Goal: Task Accomplishment & Management: Complete application form

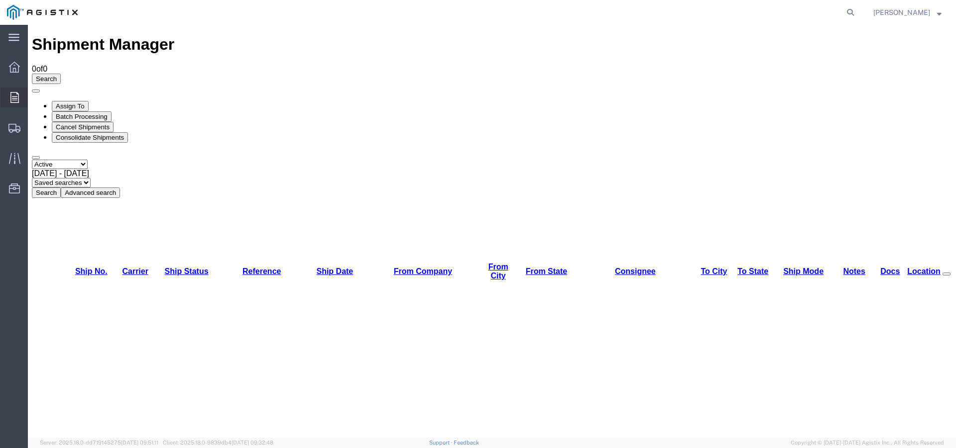
click at [8, 98] on div at bounding box center [14, 98] width 28 height 20
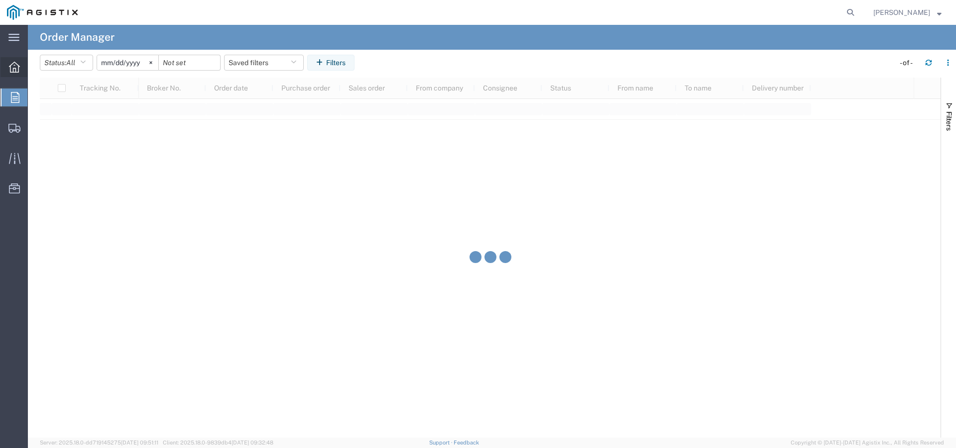
click at [18, 71] on icon at bounding box center [14, 67] width 11 height 11
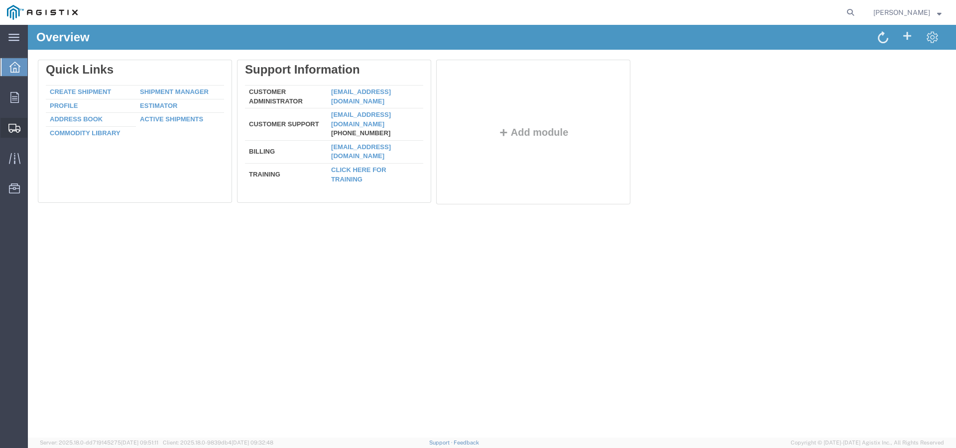
click at [0, 0] on span "Create Shipment" at bounding box center [0, 0] width 0 height 0
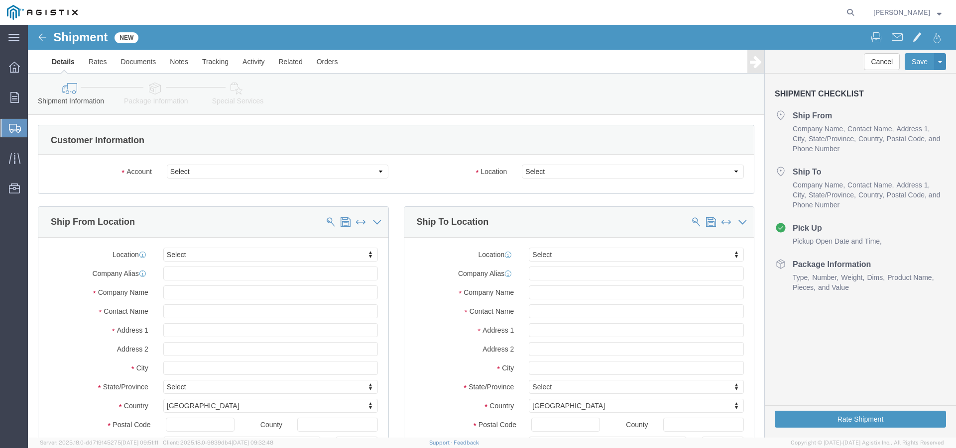
select select
click select "Select New Pig Corp PG&E"
select select "5483"
click select "Select New Pig Corp PG&E"
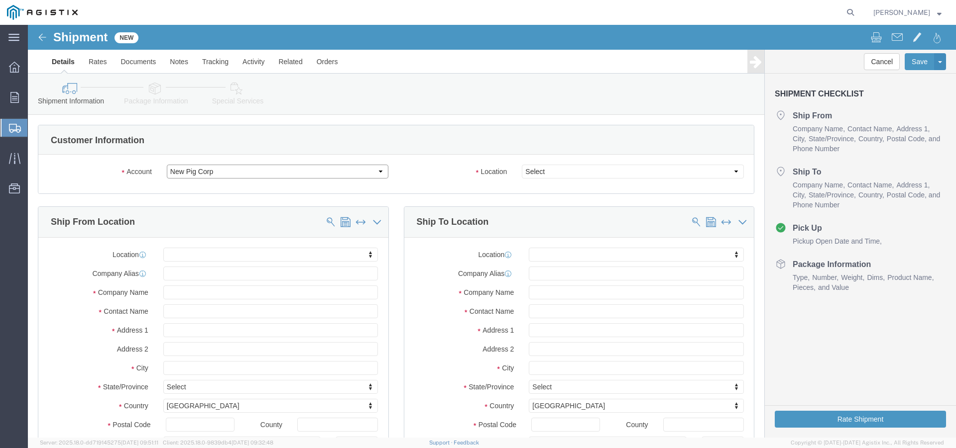
select select
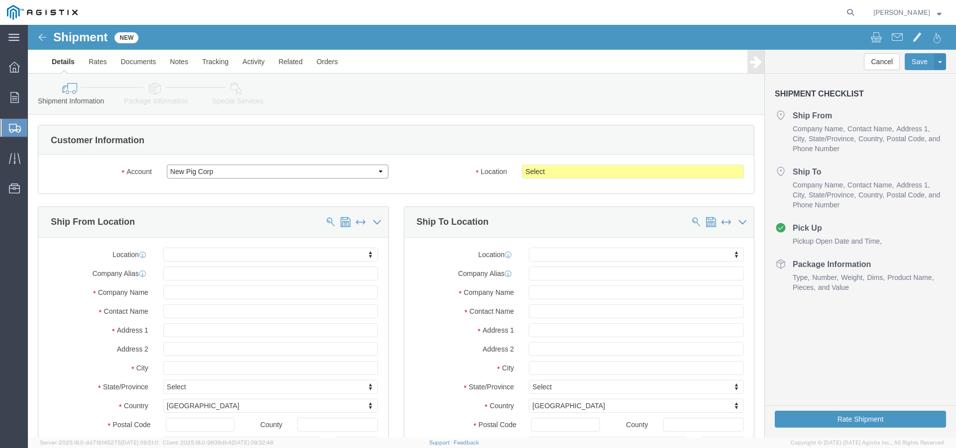
click select "Select New Pig Corp PG&E"
select select "9596"
click select "Select New Pig Corp PG&E"
select select
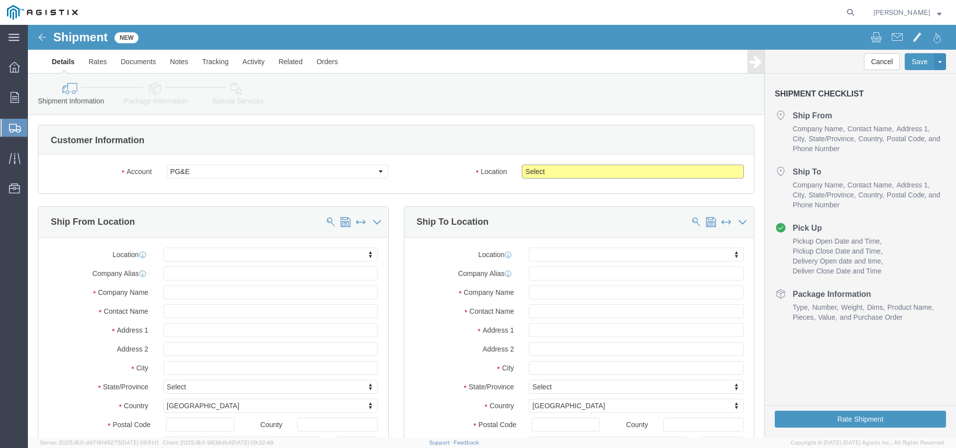
click select "Select All Others [GEOGRAPHIC_DATA] [GEOGRAPHIC_DATA] [GEOGRAPHIC_DATA] [GEOGRA…"
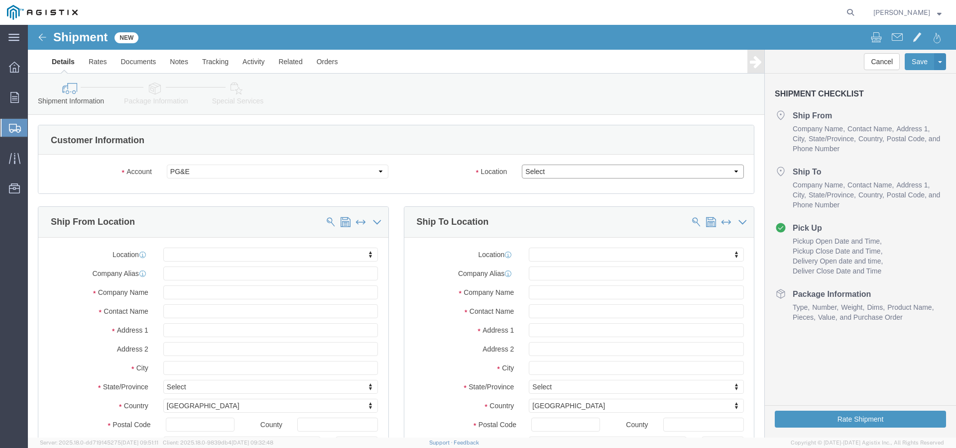
select select "23082"
click select "Select All Others [GEOGRAPHIC_DATA] [GEOGRAPHIC_DATA] [GEOGRAPHIC_DATA] [GEOGRA…"
click input "text"
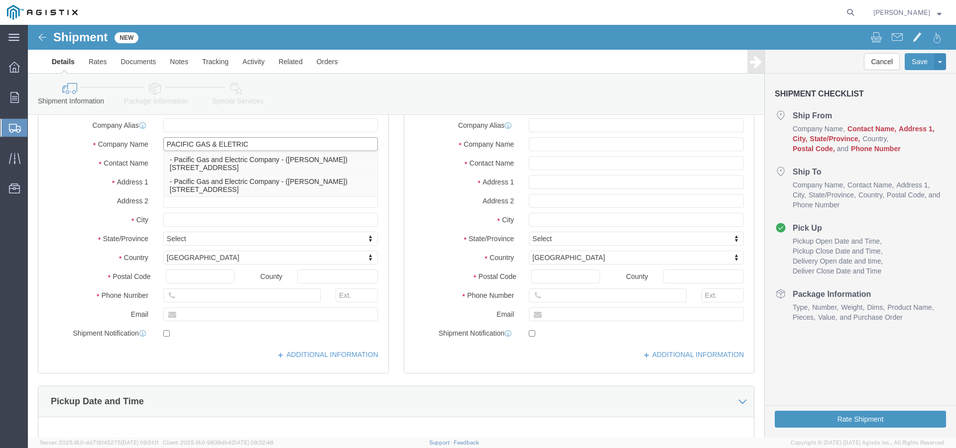
scroll to position [149, 0]
type input "PACIFIC GAS & ELETRIC"
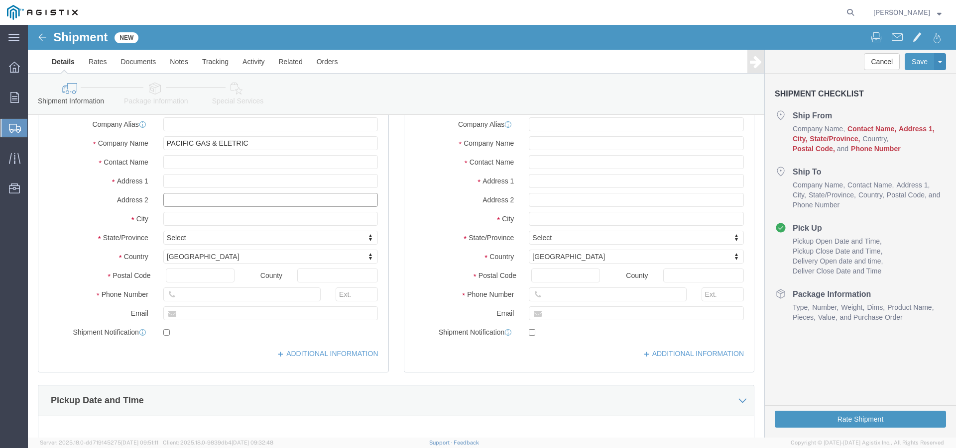
drag, startPoint x: 165, startPoint y: 177, endPoint x: 88, endPoint y: 168, distance: 78.1
click input "text"
type input "145453 NATIONAL TRAILS HWY"
click input "text"
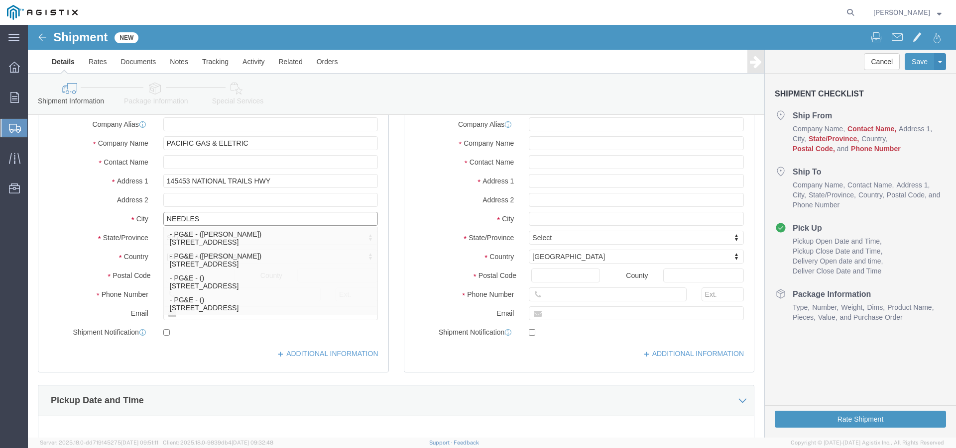
type input "NEEDLES"
click div "Location My Profile Location [PERSON_NAME] - PG&E Supplier (OBSOLETE) [PERSON_N…"
type input "CA"
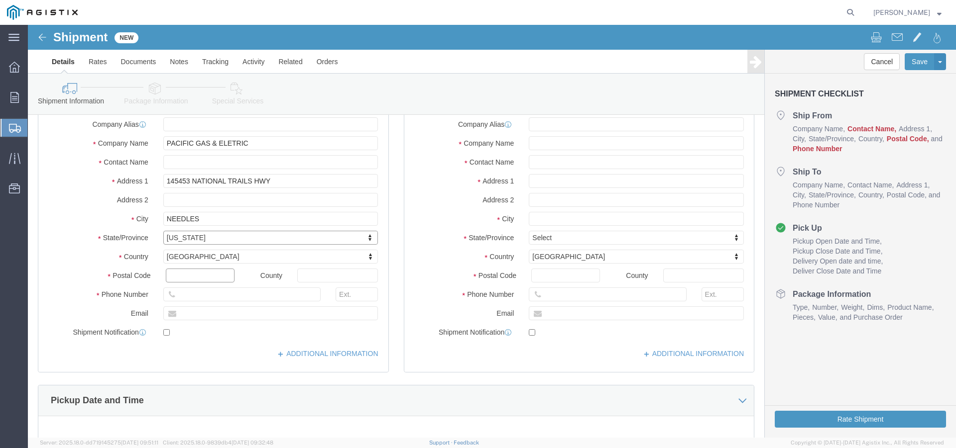
click input "text"
type input "92363"
click input "text"
type input "7609038394"
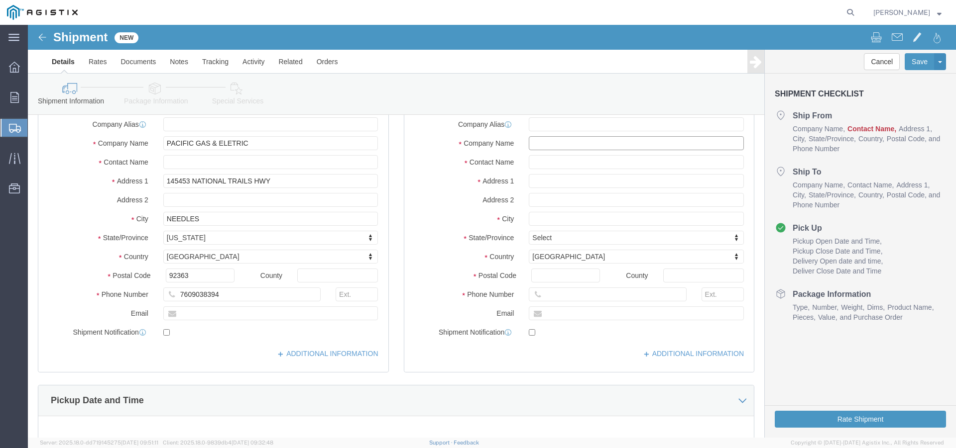
click input "text"
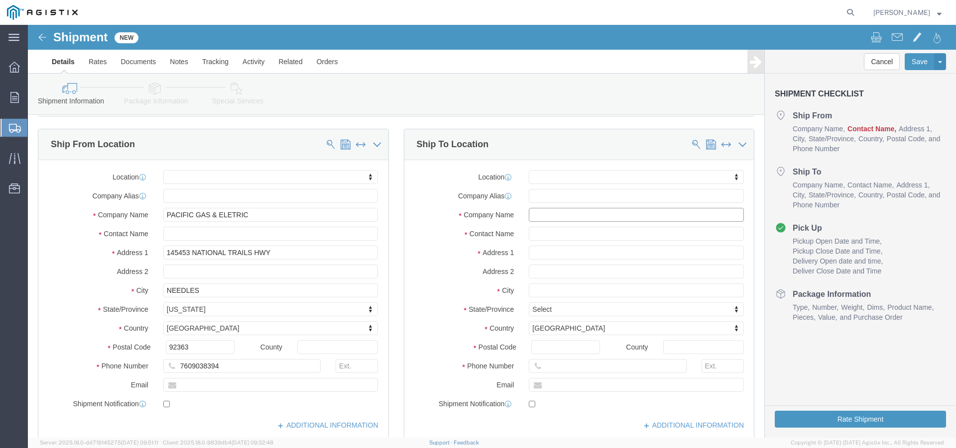
scroll to position [50, 0]
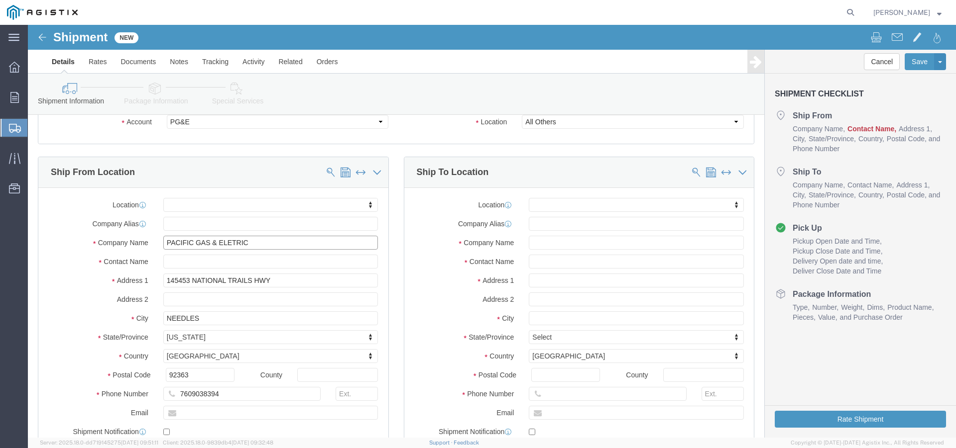
drag, startPoint x: 236, startPoint y: 221, endPoint x: 58, endPoint y: 213, distance: 177.9
click div "Company Name PACIFIC GAS & ELETRIC PACIFIC GAS & ELETRIC"
click input "text"
paste input "PACIFIC GAS & ELETRIC"
type input "PACIFIC GAS & ELETRIC"
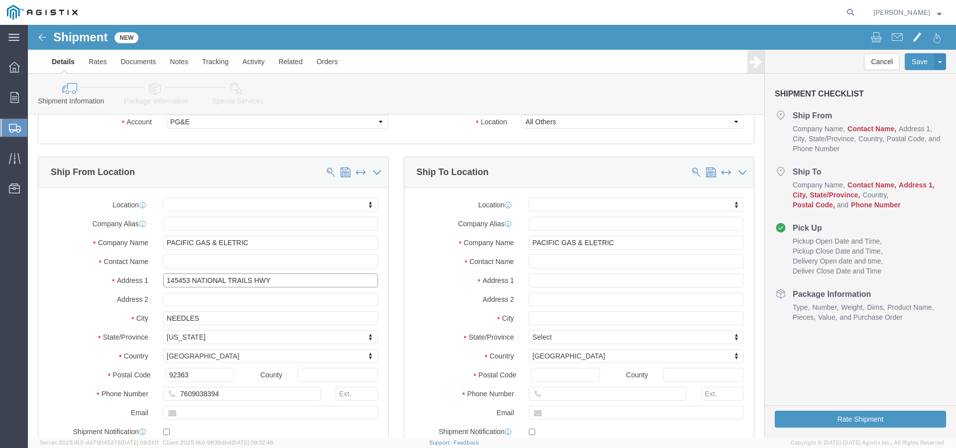
drag, startPoint x: 269, startPoint y: 255, endPoint x: 69, endPoint y: 240, distance: 200.6
click div "Location My Profile Location [PERSON_NAME] - PG&E Supplier (OBSOLETE) [PERSON_N…"
click input "text"
paste input "145453 NATIONAL TRAILS HWY"
type input "145453 NATIONAL TRAILS HWY"
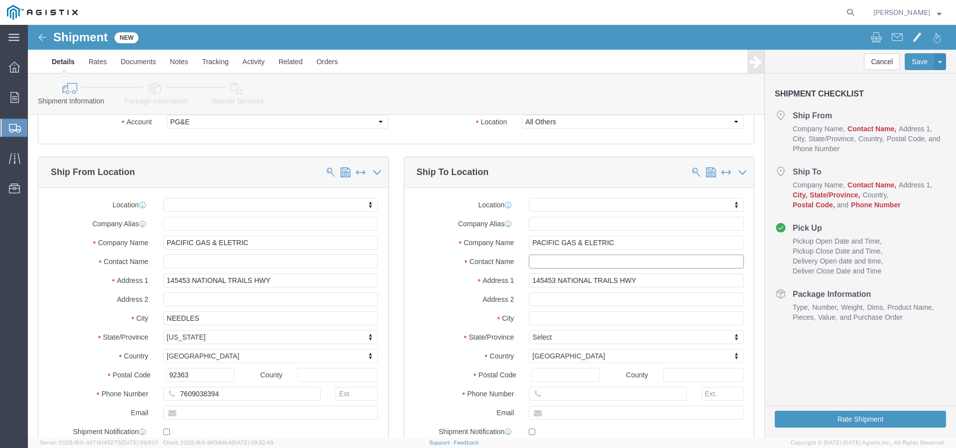
click input "text"
type input "[PERSON_NAME]"
click input "text"
type input "ATTN [PERSON_NAME]"
click input "text"
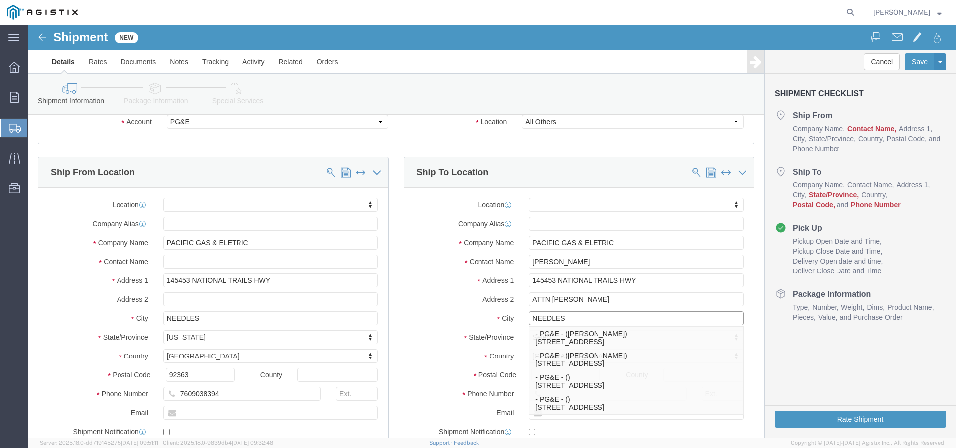
type input "NEEDLES"
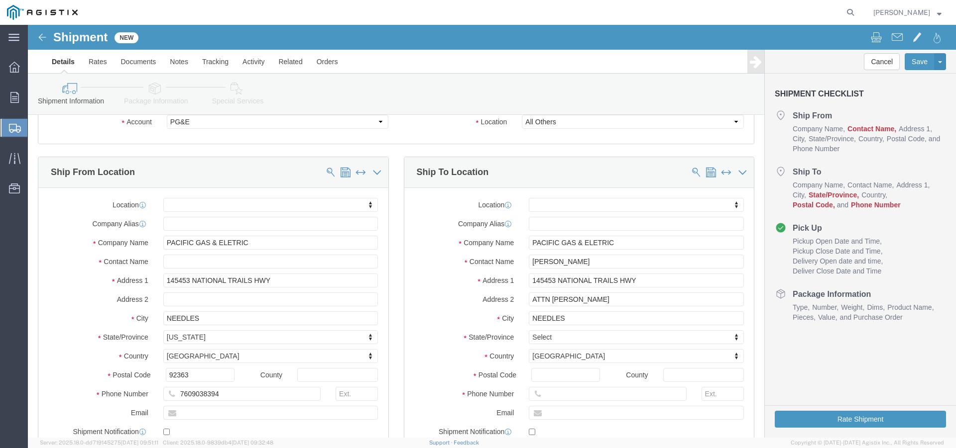
drag, startPoint x: 425, startPoint y: 292, endPoint x: 456, endPoint y: 303, distance: 33.2
click label "City"
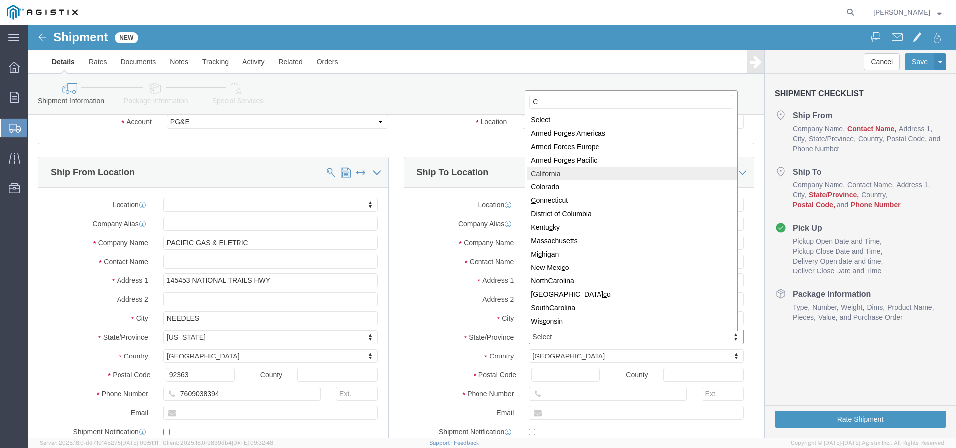
type input "C"
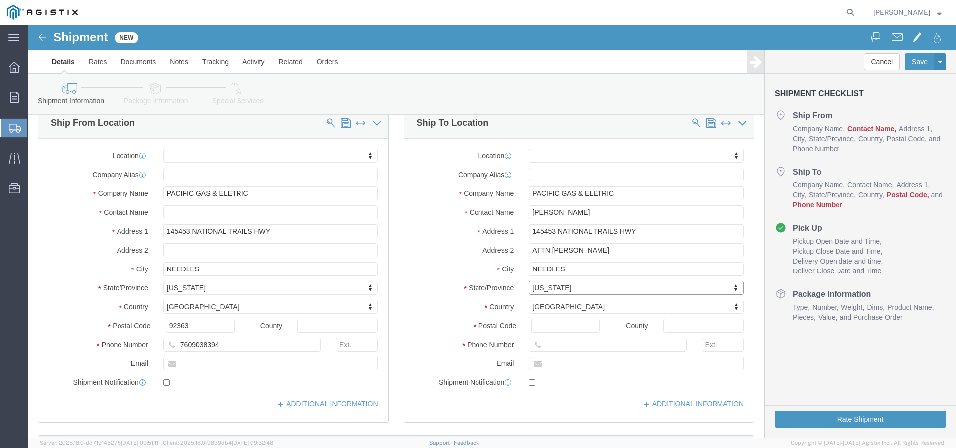
scroll to position [100, 0]
click input "Postal Code"
type input "92363"
click input "text"
drag, startPoint x: 203, startPoint y: 321, endPoint x: 92, endPoint y: 316, distance: 111.1
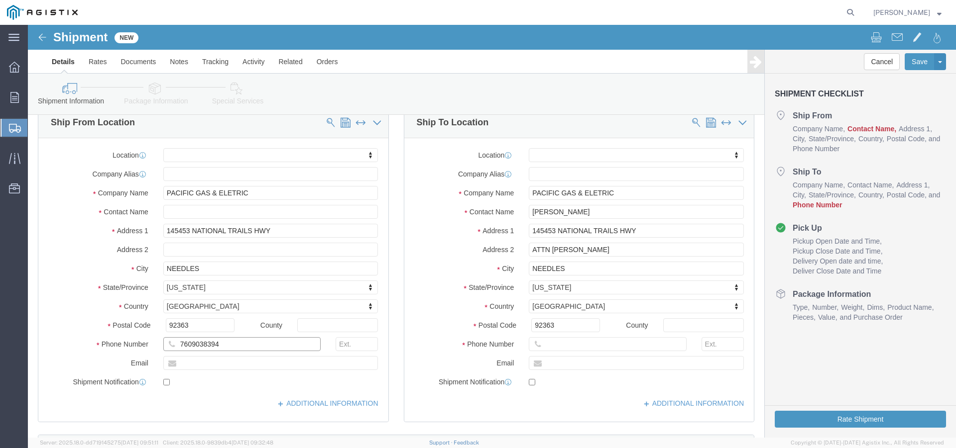
click div "Phone Number 7609038394"
click input "text"
paste input "7609038394"
type input "7609038394"
drag, startPoint x: 213, startPoint y: 318, endPoint x: 100, endPoint y: 312, distance: 113.1
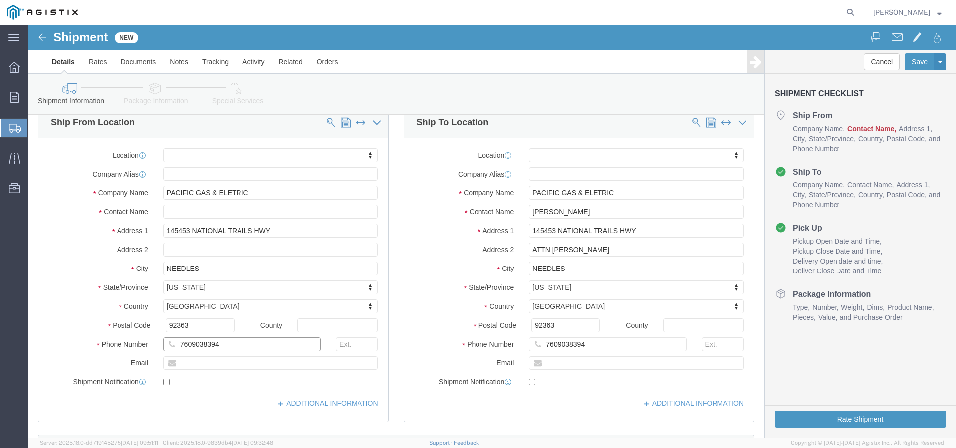
click div "Phone Number 7609038394"
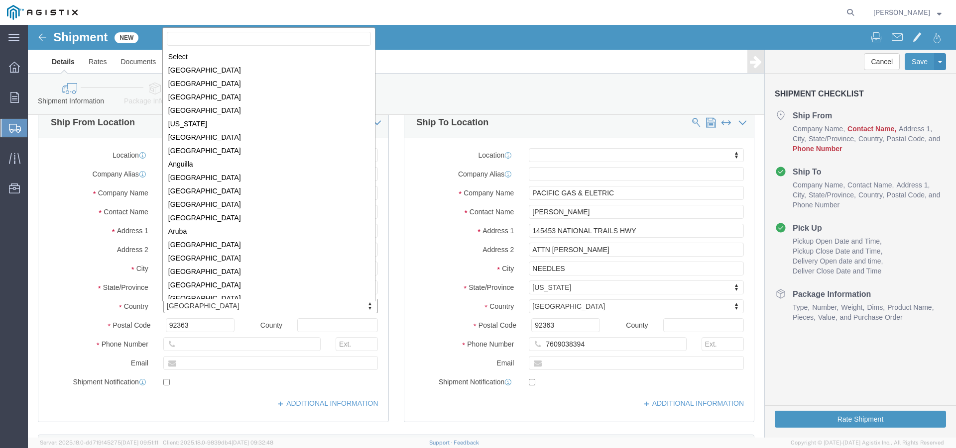
scroll to position [3025, 0]
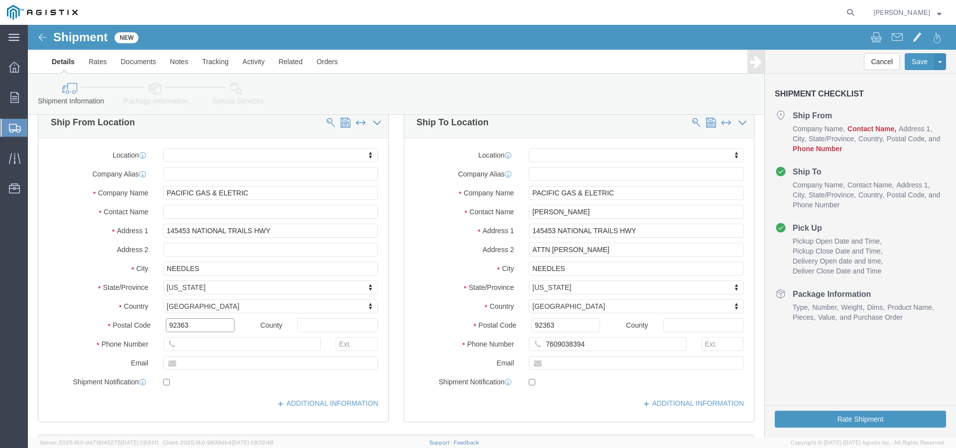
drag, startPoint x: 165, startPoint y: 300, endPoint x: 104, endPoint y: 300, distance: 60.7
click div "Postal Code 92363"
drag, startPoint x: 183, startPoint y: 264, endPoint x: 109, endPoint y: 254, distance: 74.3
drag, startPoint x: 188, startPoint y: 261, endPoint x: 119, endPoint y: 256, distance: 68.8
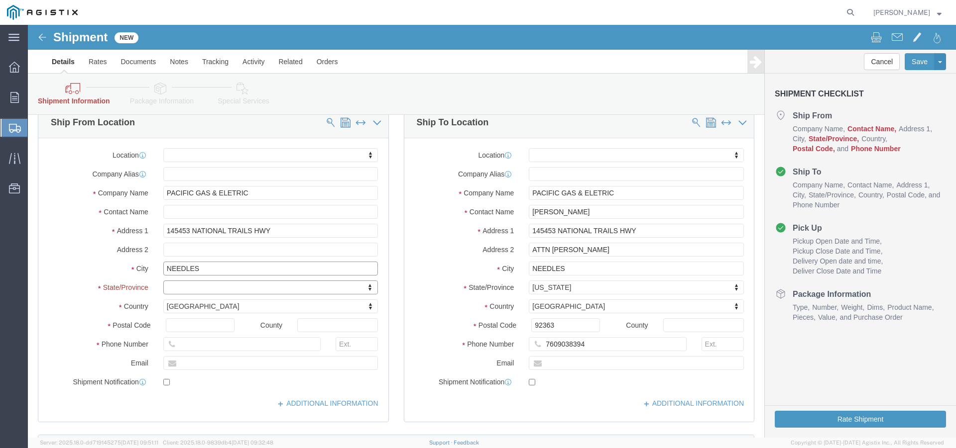
click input "NEEDLES"
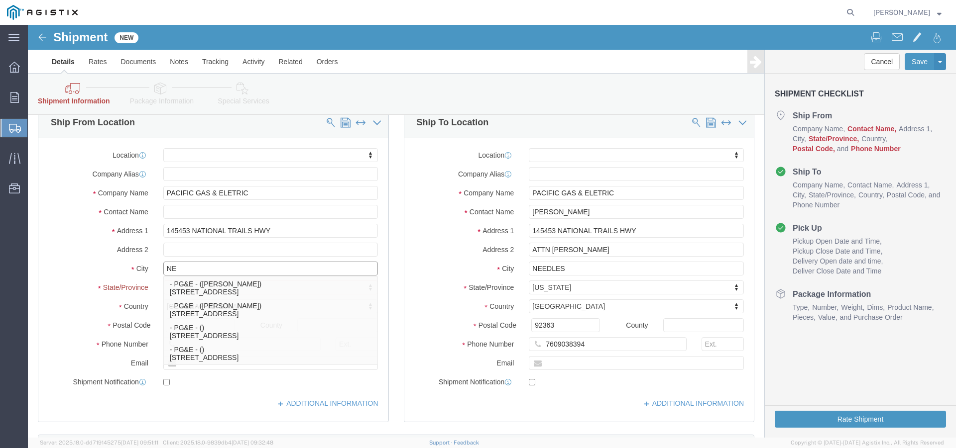
type input "N"
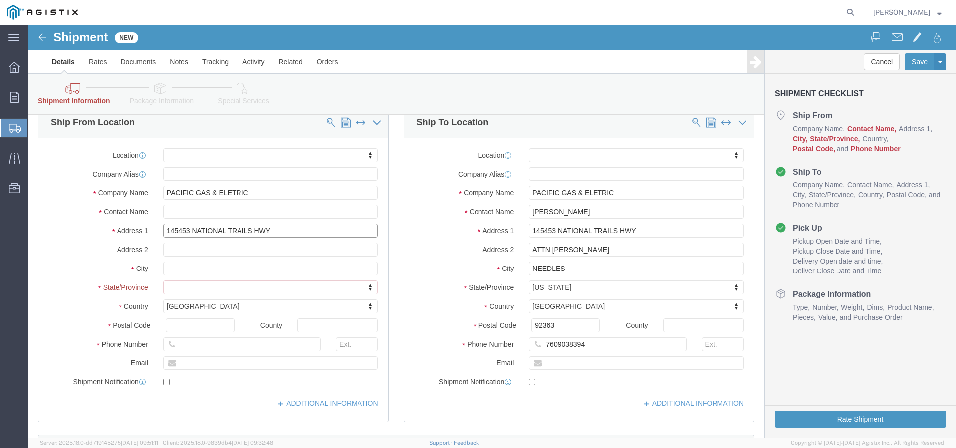
drag, startPoint x: 253, startPoint y: 204, endPoint x: 75, endPoint y: 200, distance: 178.2
click div "Address [STREET_ADDRESS]"
drag, startPoint x: 239, startPoint y: 168, endPoint x: 51, endPoint y: 168, distance: 187.6
click div "Company Name PACIFIC GAS & ELETRIC PACIFIC GAS & ELETRIC"
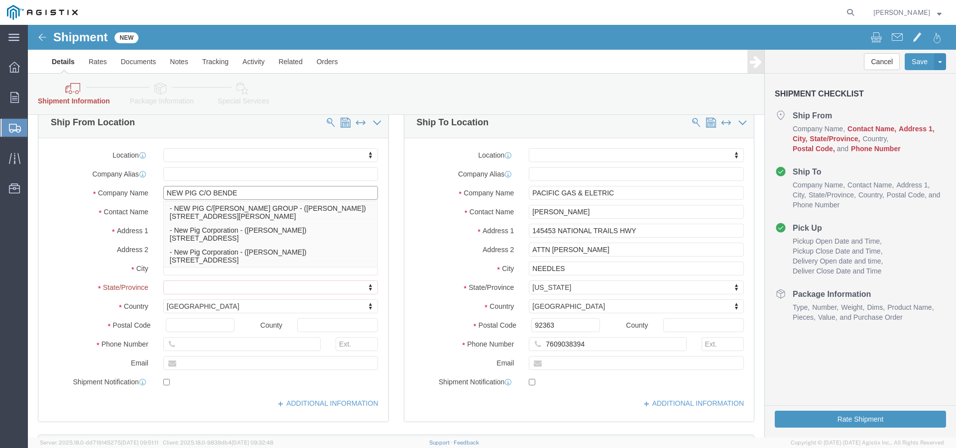
type input "NEW PIG C/[PERSON_NAME]"
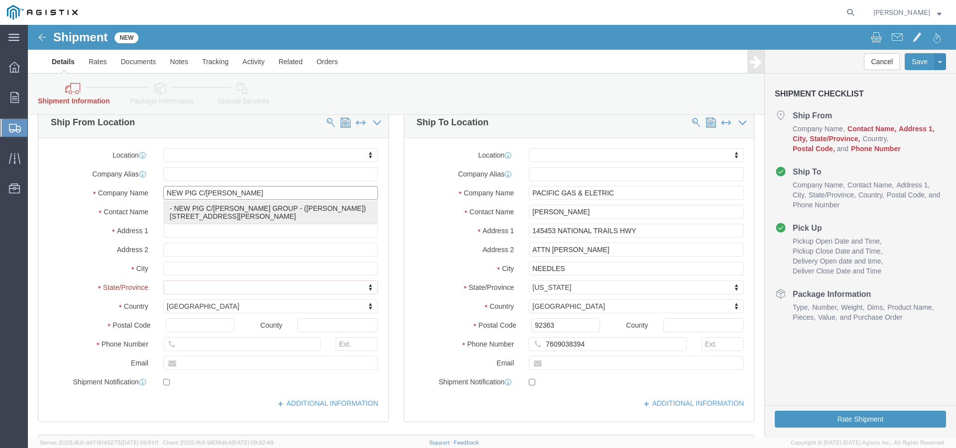
click p "- NEW PIG C/[PERSON_NAME] GROUP - ([PERSON_NAME]) [STREET_ADDRESS][PERSON_NAME]"
select select "NV"
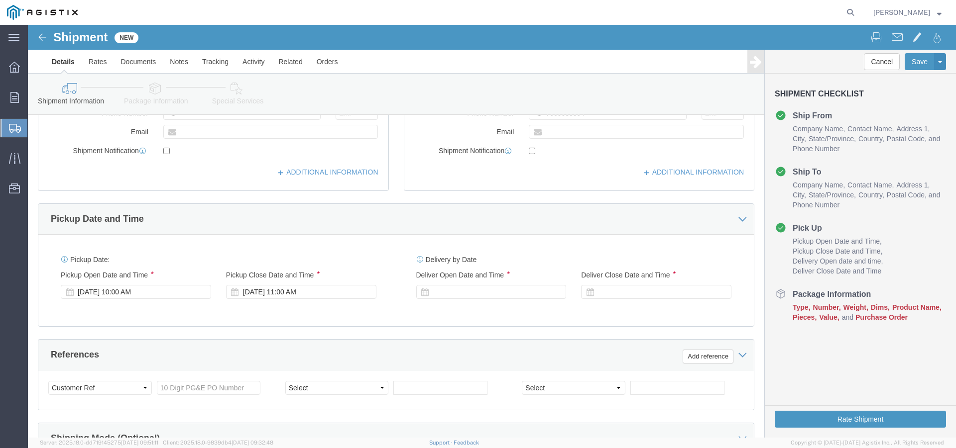
scroll to position [348, 0]
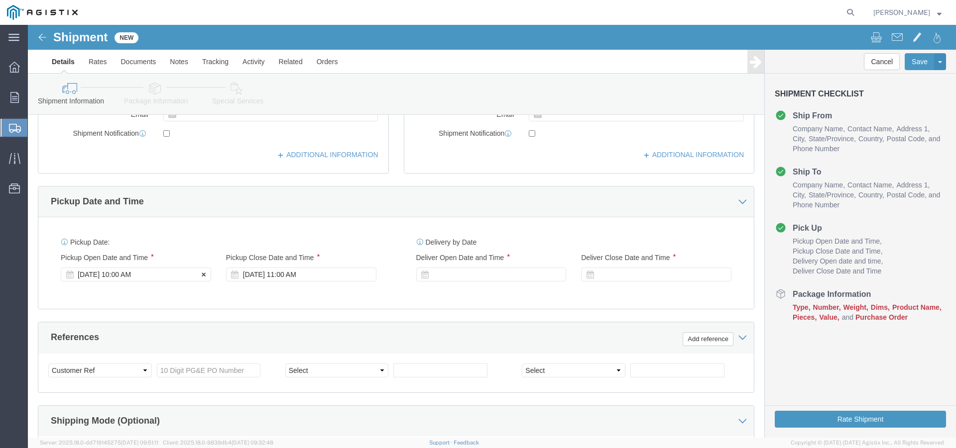
type input "NEW PIG C/[PERSON_NAME] GROUP"
click div "[DATE] 10:00 AM"
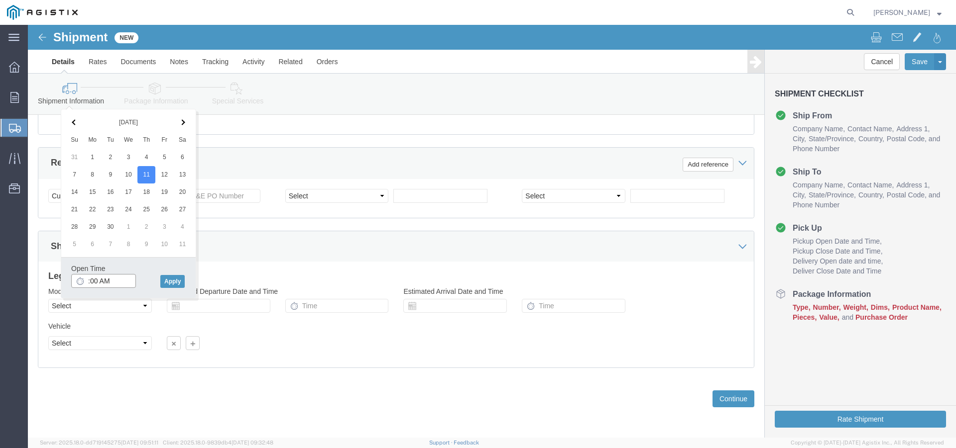
type input "3:00 AM"
click button "Apply"
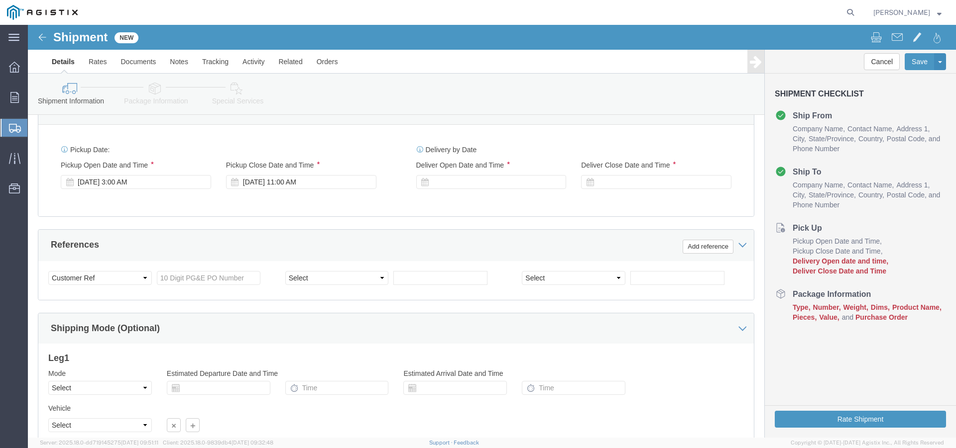
scroll to position [424, 0]
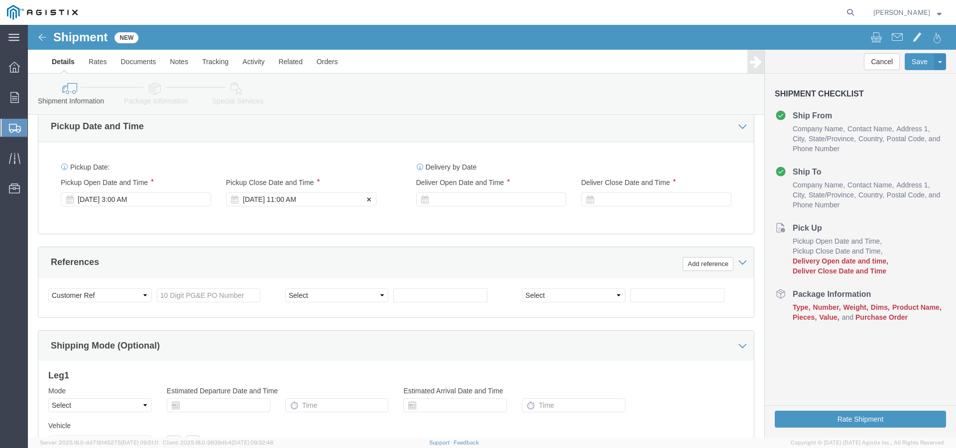
click div "[DATE] 11:00 AM"
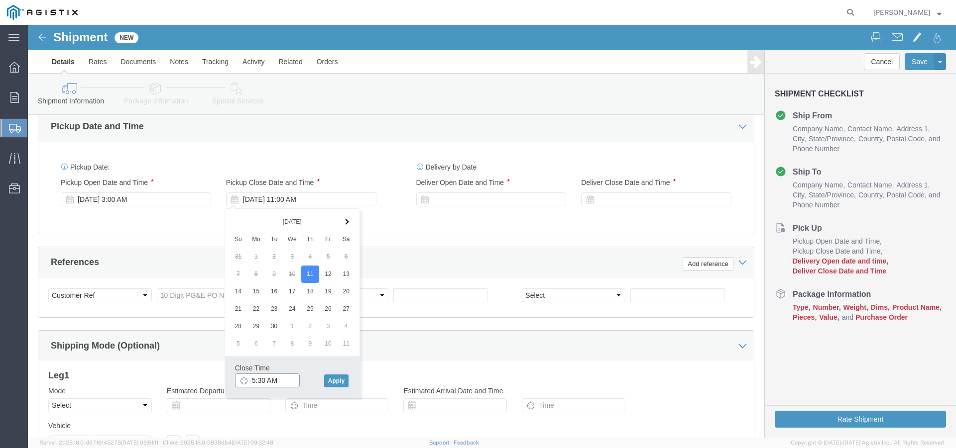
click input "5:30 AM"
type input "5:30 PM"
click button "Apply"
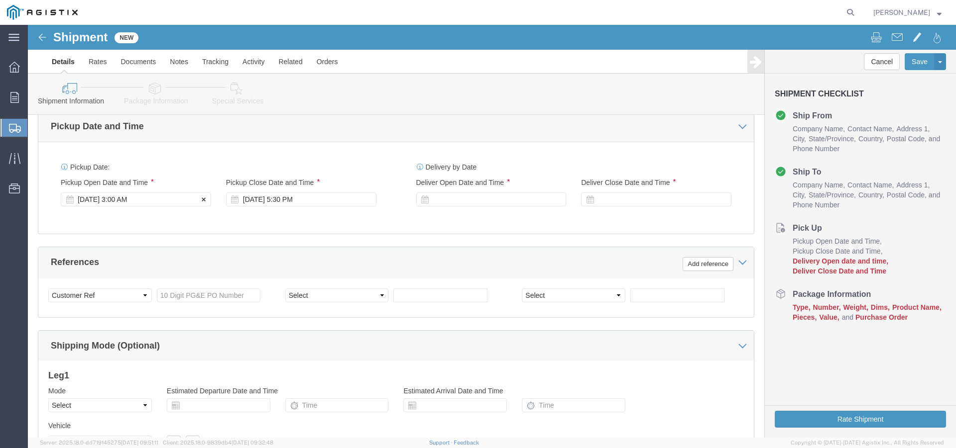
click div "[DATE] 3:00 AM"
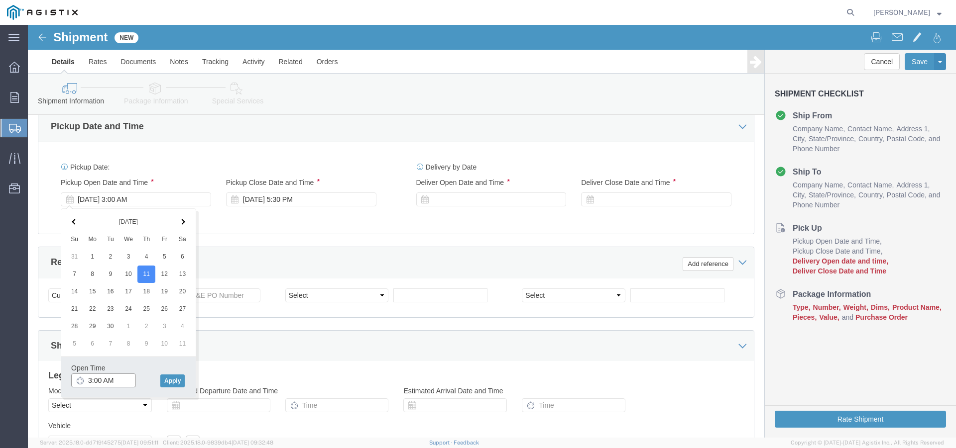
click input "3:00 AM"
type input "3:00 PM"
click h3 "Leg 1"
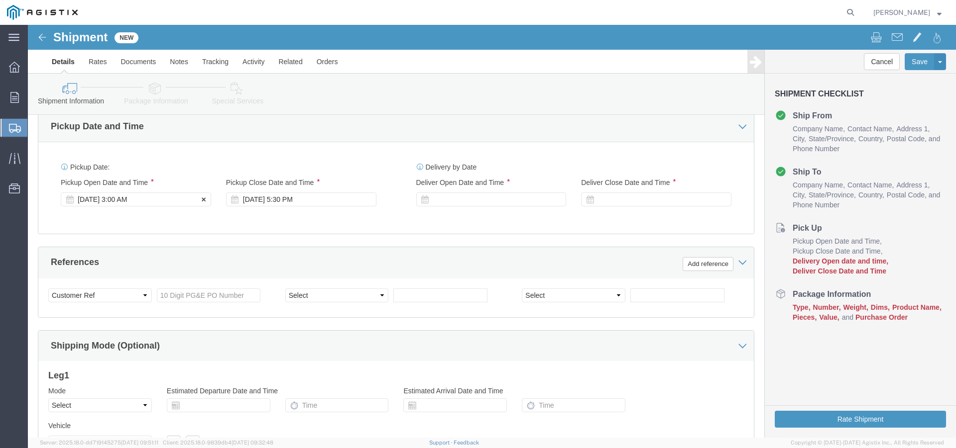
click div "[DATE] 3:00 AM"
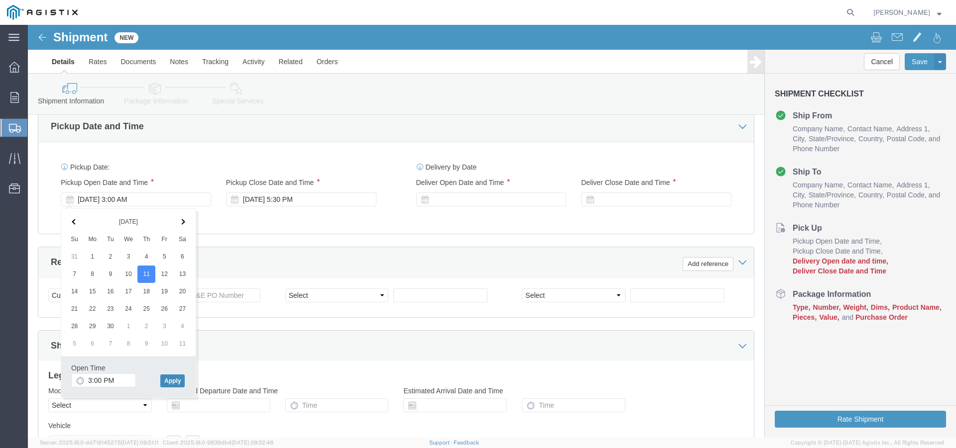
click button "Apply"
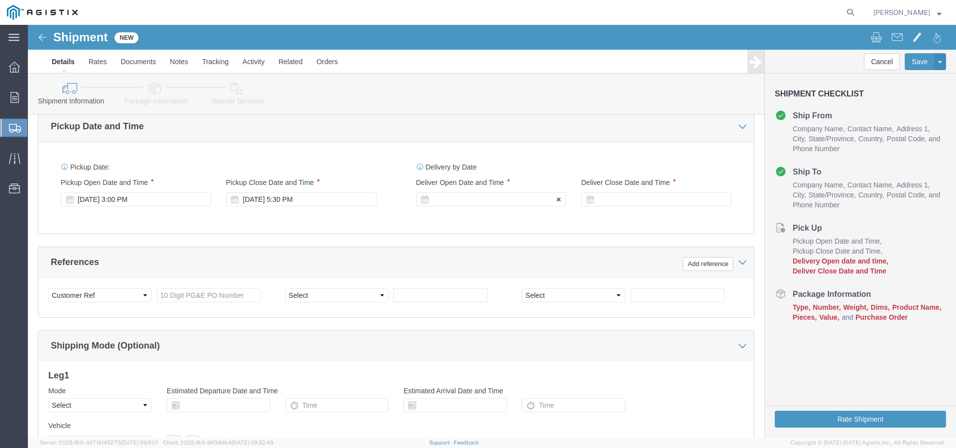
click div
click button "Apply"
click div "Deliver Close Date Deliver Close Time Deliver Close Date and Time"
click div
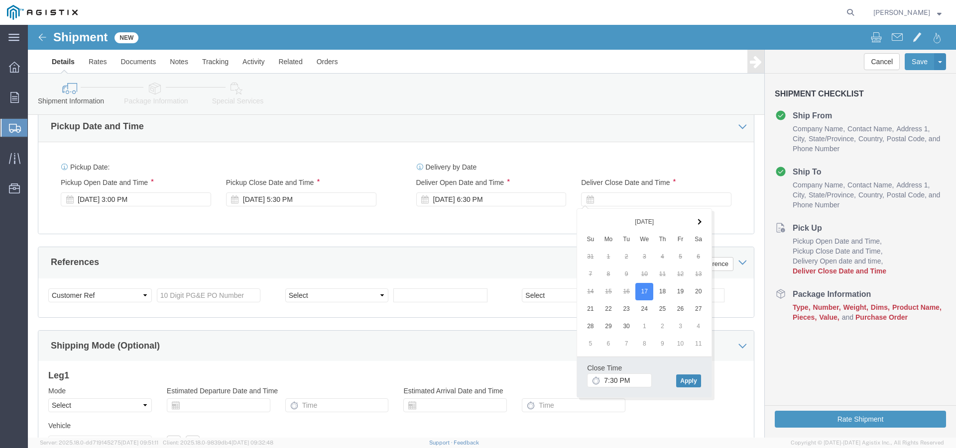
click button "Apply"
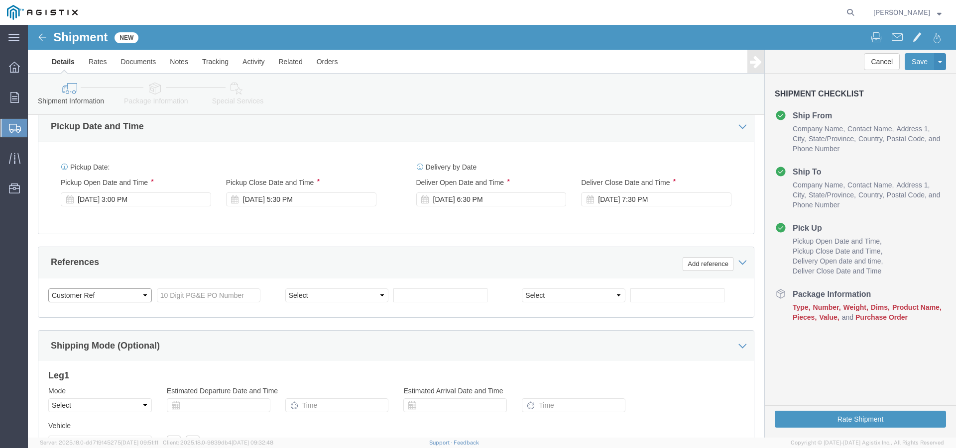
click select "Select Account Type Activity ID Airline Appointment Number ASN Batch Request # …"
click div "References Add reference"
click input "text"
type input "2701243080"
click select "Select Account Type Activity ID Airline Appointment Number ASN Batch Request # …"
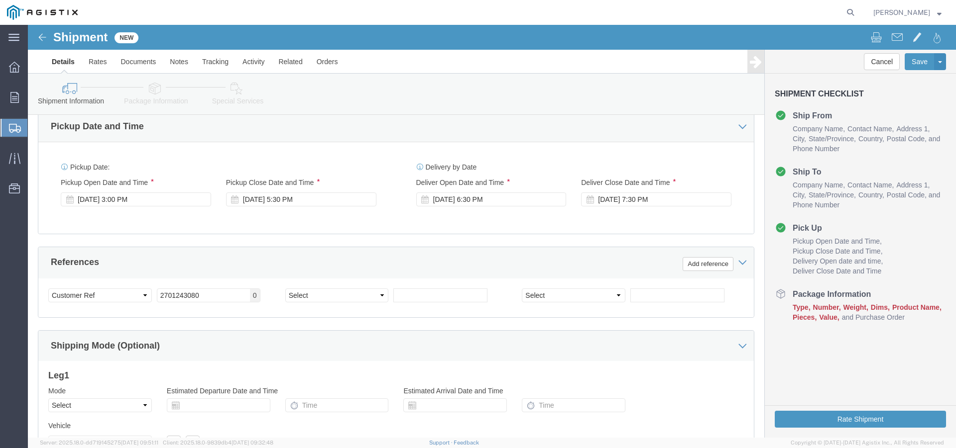
click div "References Add reference"
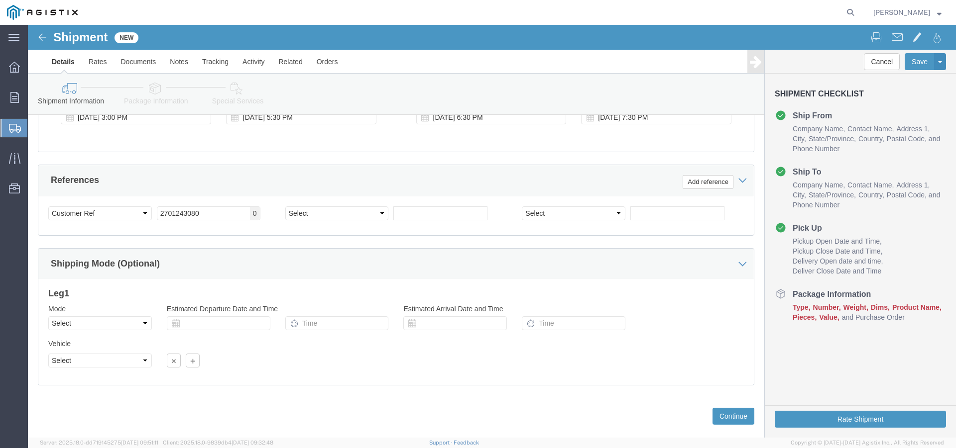
scroll to position [523, 0]
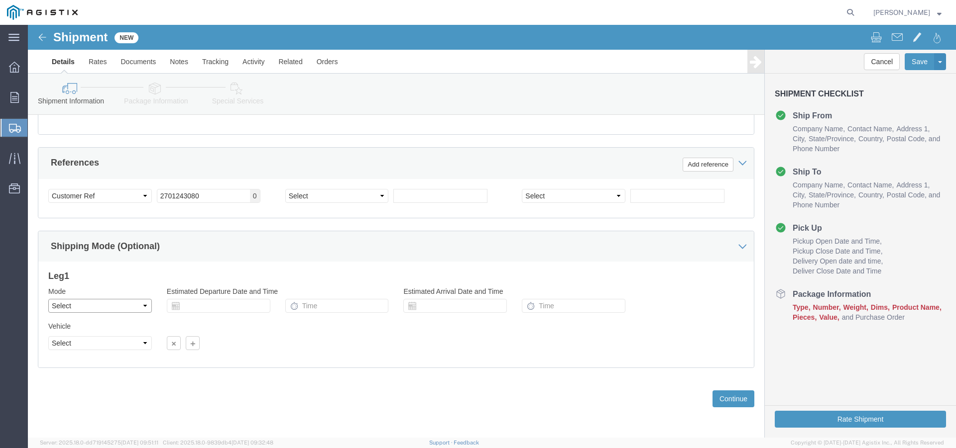
click select "Select Air Less than Truckload Multi-Leg Ocean Freight Rail Small Parcel Truckl…"
select select "LTL"
click select "Select Air Less than Truckload Multi-Leg Ocean Freight Rail Small Parcel Truckl…"
click input "text"
click div "Shipping Mode (Optional)"
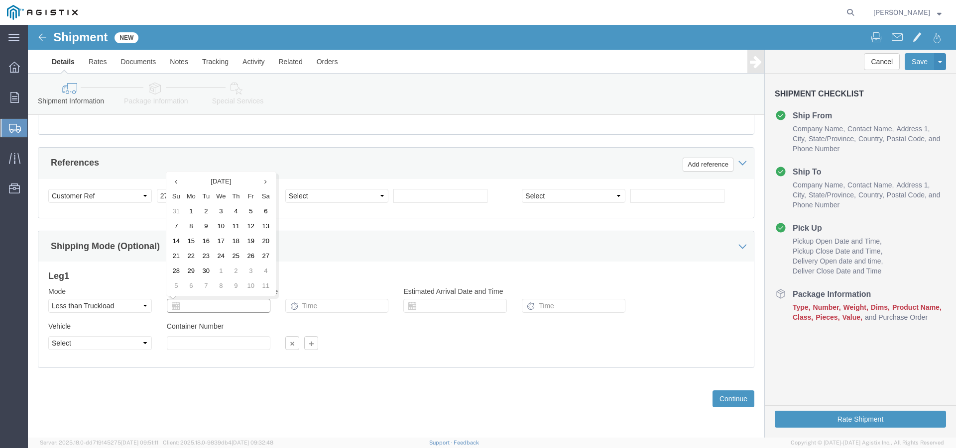
click input "text"
click td "11"
click input "text"
type input "3:30PM"
click input "text"
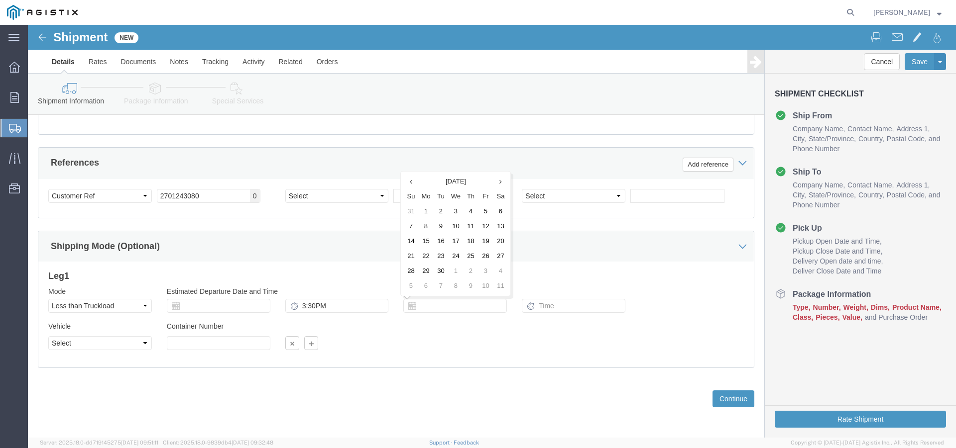
click div "Vehicle Select Straight Truck Size Container Number Owner Select Shipper Vessel"
click input "text"
drag, startPoint x: 425, startPoint y: 220, endPoint x: 515, endPoint y: 246, distance: 93.7
click td "17"
click input "text"
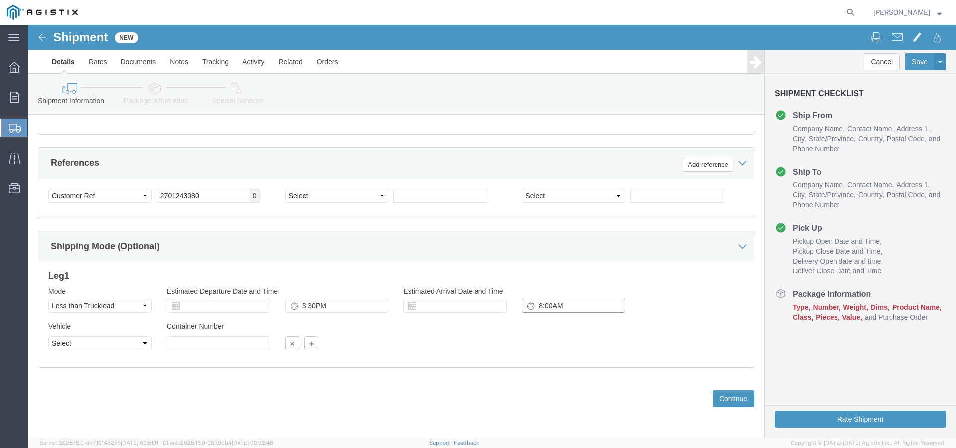
type input "8:00AM"
click select "Select Straight Truck"
select select "STTR"
click select "Select Straight Truck"
click input "text"
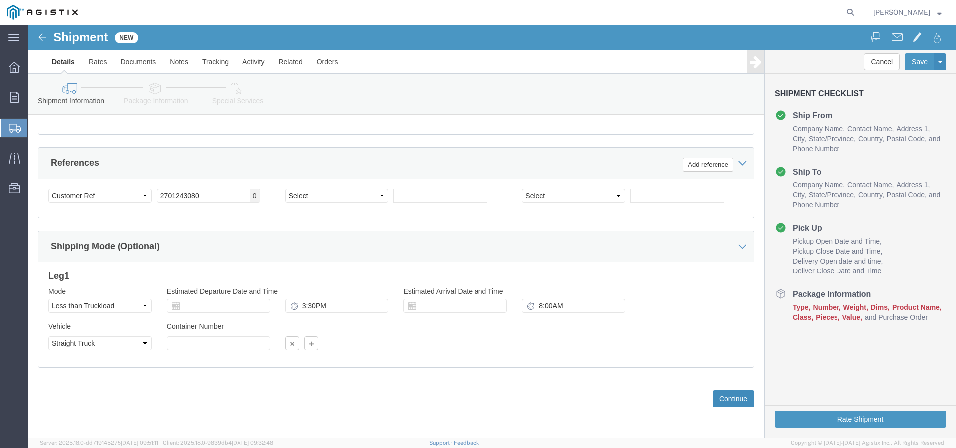
click button "Continue"
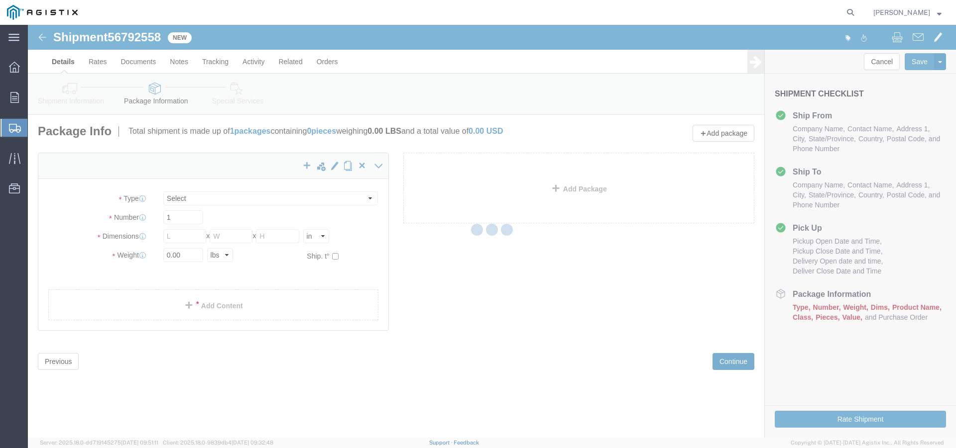
select select "CBOX"
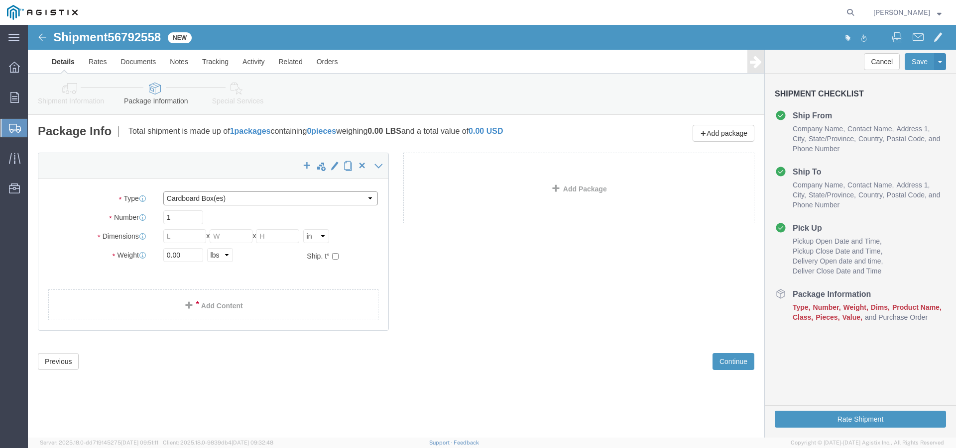
click select "Select Bulk Bundle(s) Cardboard Box(es) Carton(s) Crate(s) Drum(s) (Fiberboard)…"
click input "1"
type input "8"
click input "text"
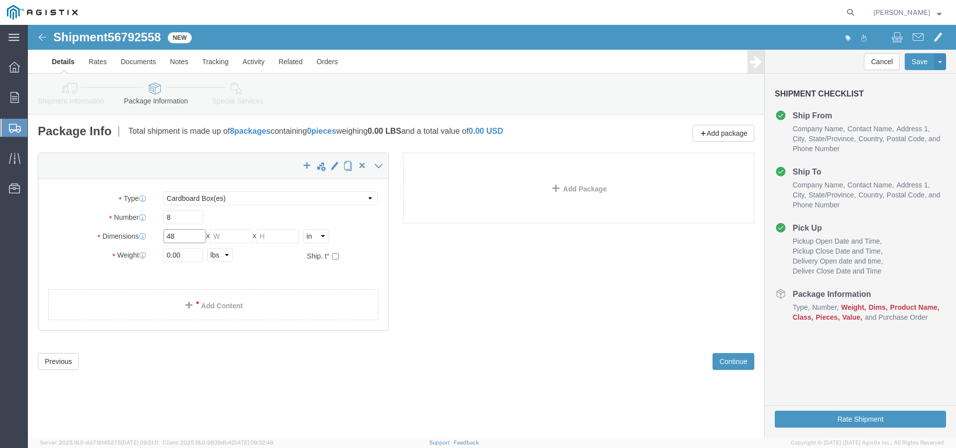
type input "48"
click input "text"
type input "40"
click input "text"
type input "48"
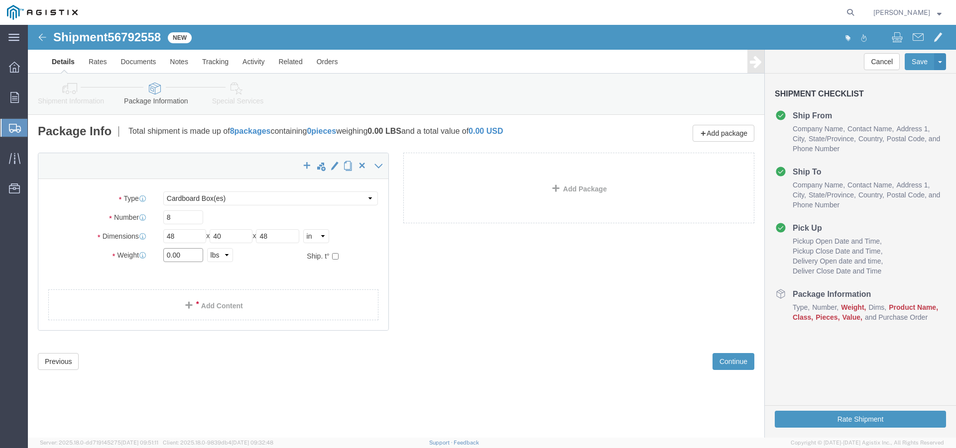
click input "0.00"
type input "0"
type input "271"
click link "Add Content"
